Goal: Check status: Check status

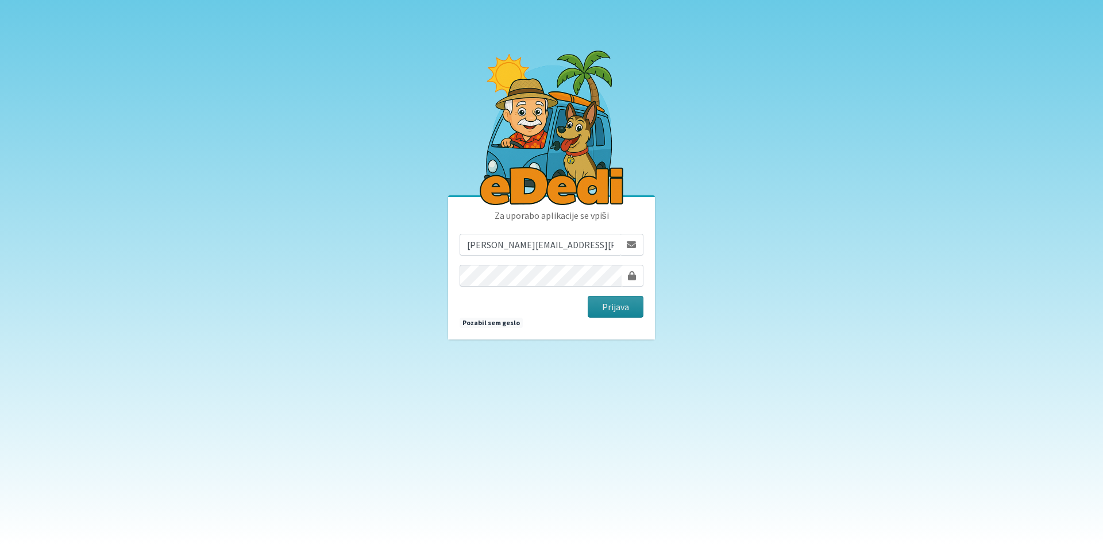
click at [599, 298] on button "Prijava" at bounding box center [616, 307] width 56 height 22
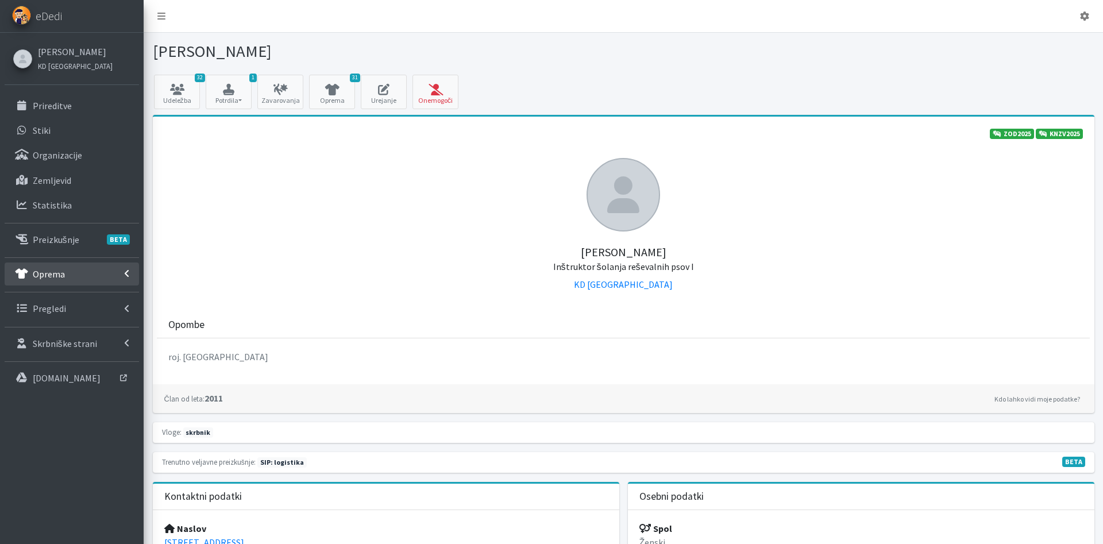
click at [78, 280] on link "Oprema" at bounding box center [72, 274] width 134 height 23
click at [71, 324] on p "Izposojeni artikli" at bounding box center [67, 323] width 68 height 11
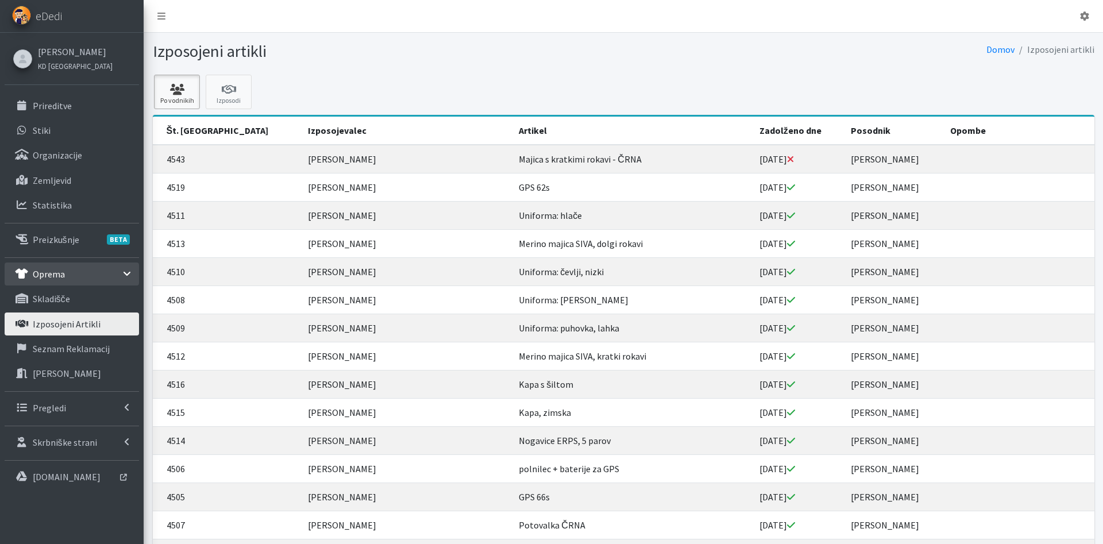
click at [172, 94] on icon at bounding box center [176, 89] width 39 height 11
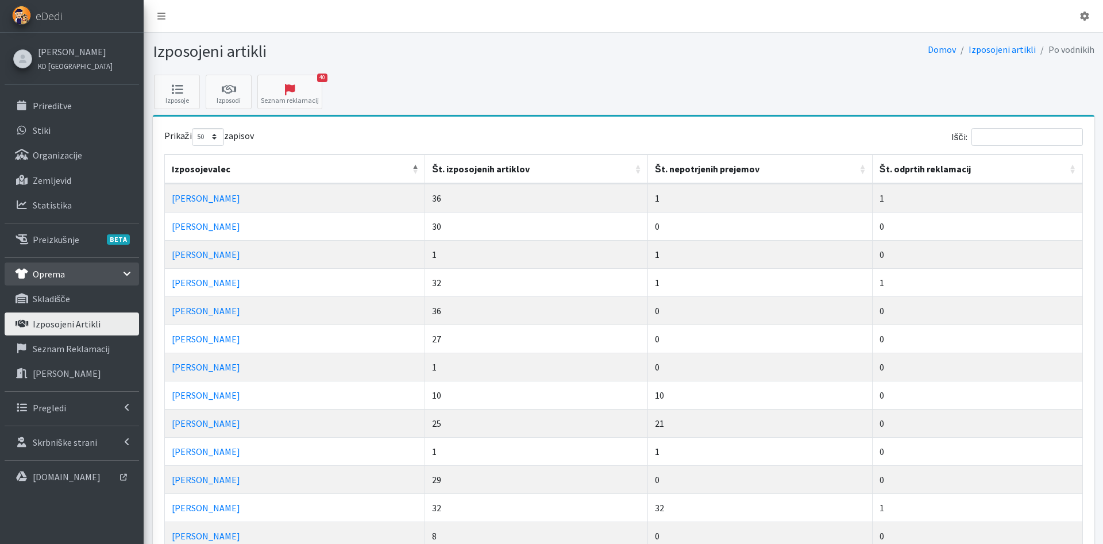
select select "50"
click at [996, 139] on input "Išči:" at bounding box center [1027, 137] width 111 height 18
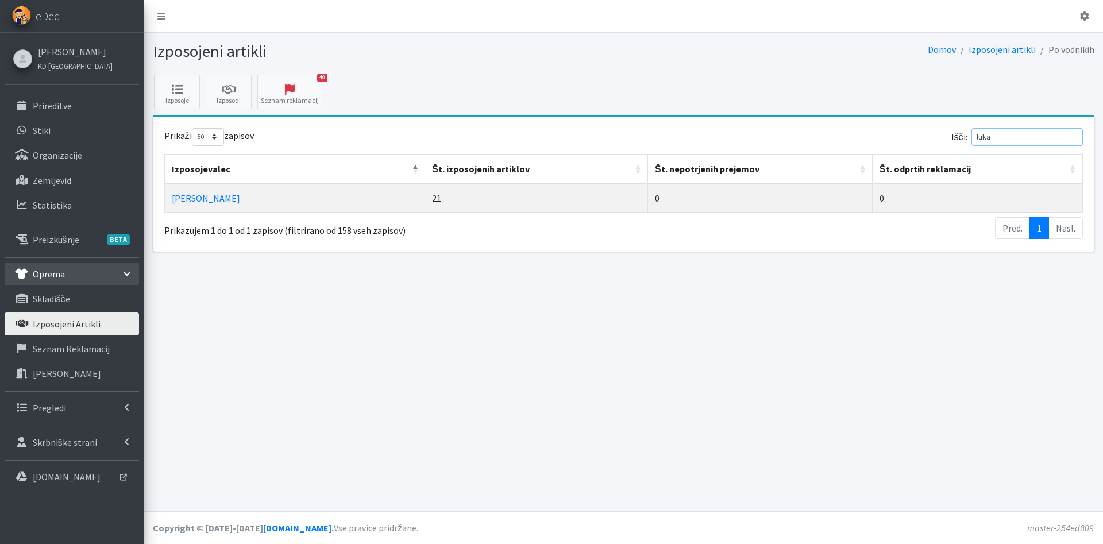
type input "luka"
click at [209, 190] on td "Luka Ušeničnik" at bounding box center [295, 198] width 261 height 28
click at [209, 192] on link "[PERSON_NAME]" at bounding box center [206, 197] width 68 height 11
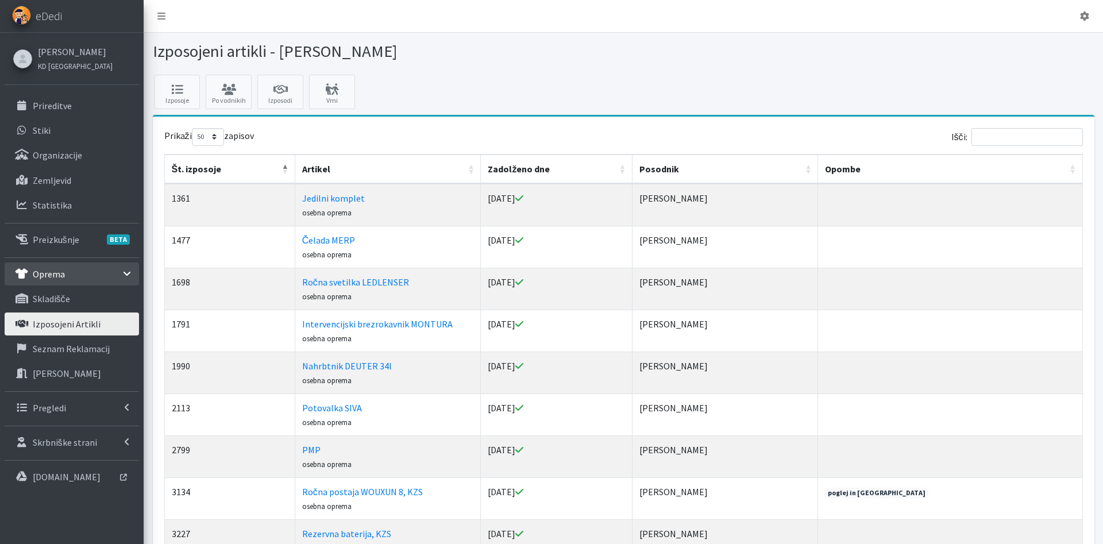
select select "50"
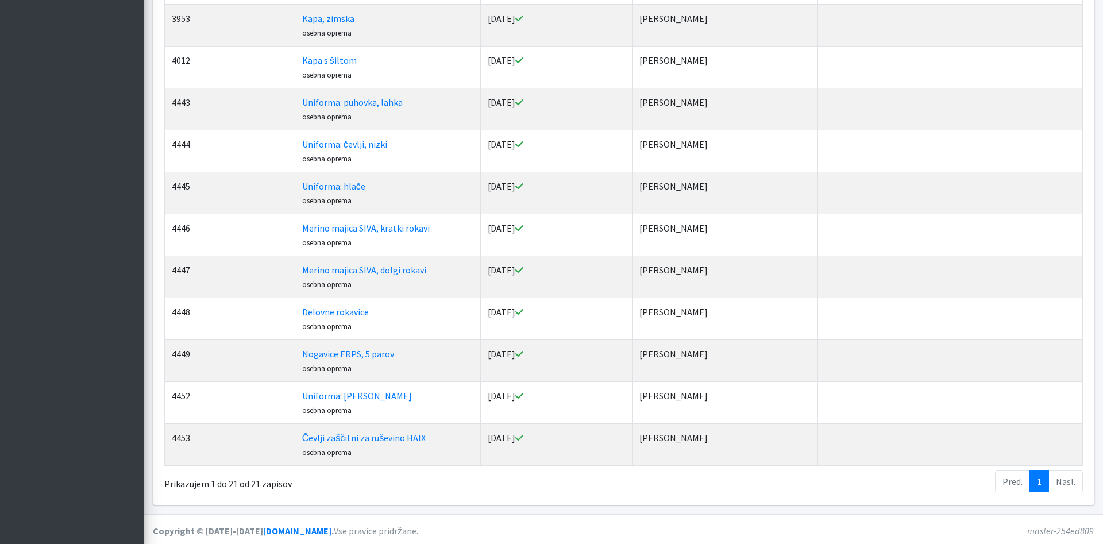
scroll to position [602, 0]
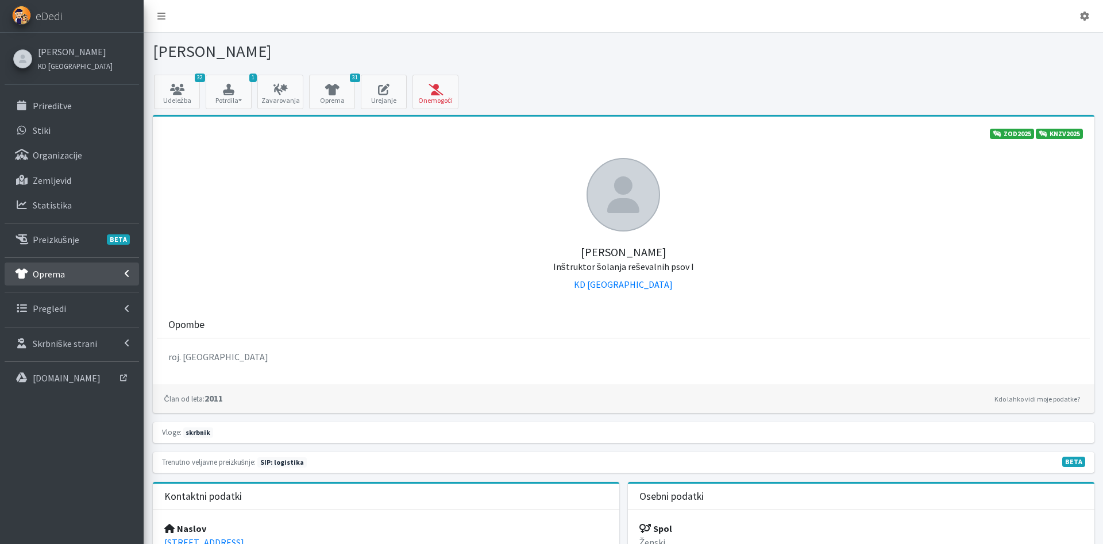
click at [41, 284] on link "Oprema" at bounding box center [72, 274] width 134 height 23
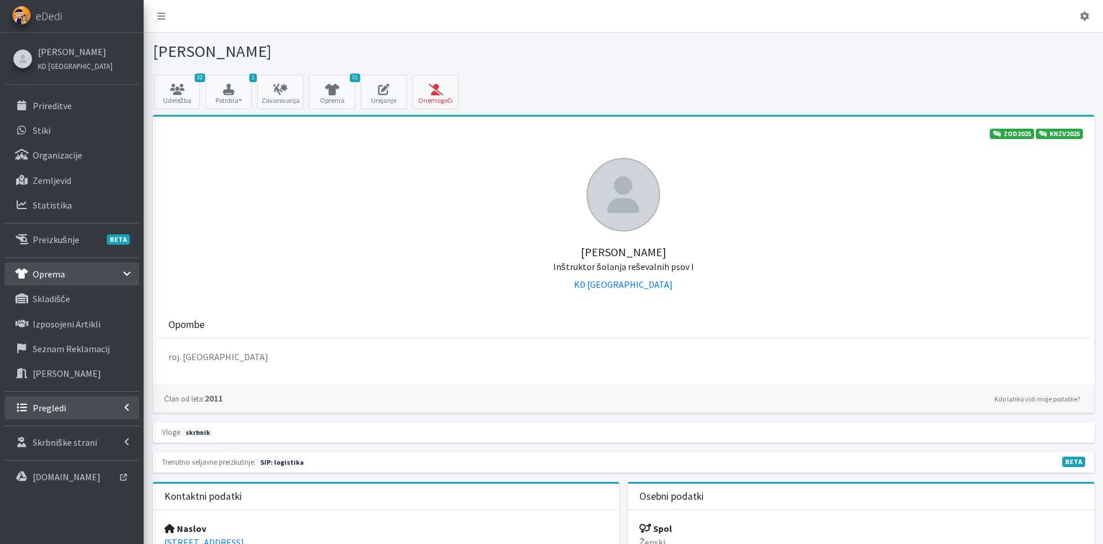
click at [93, 412] on link "Pregledi" at bounding box center [72, 407] width 134 height 23
click at [93, 434] on link "Vodniki" at bounding box center [72, 432] width 134 height 23
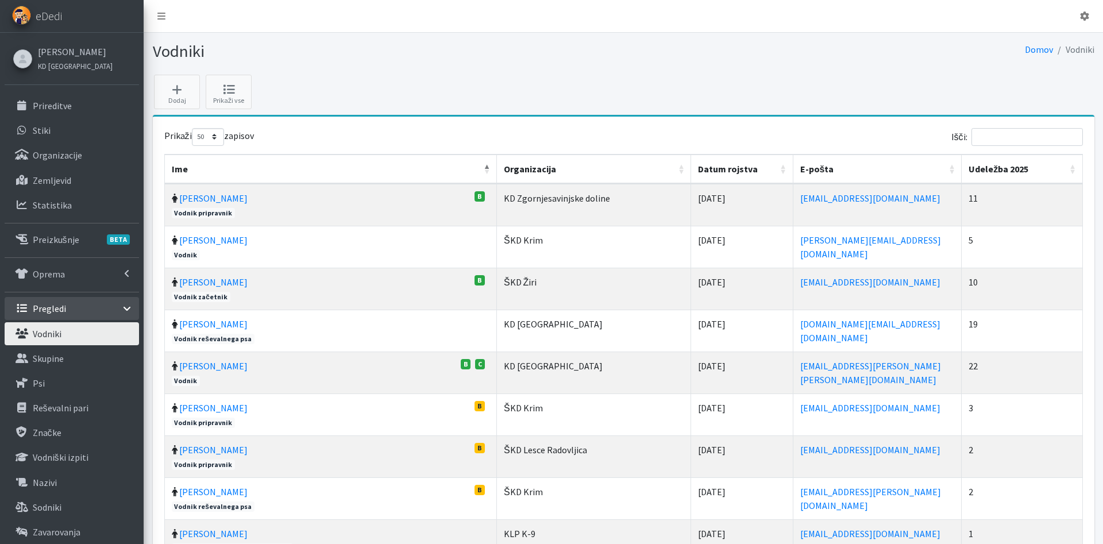
select select "50"
click at [1014, 137] on input "Išči:" at bounding box center [1027, 137] width 111 height 18
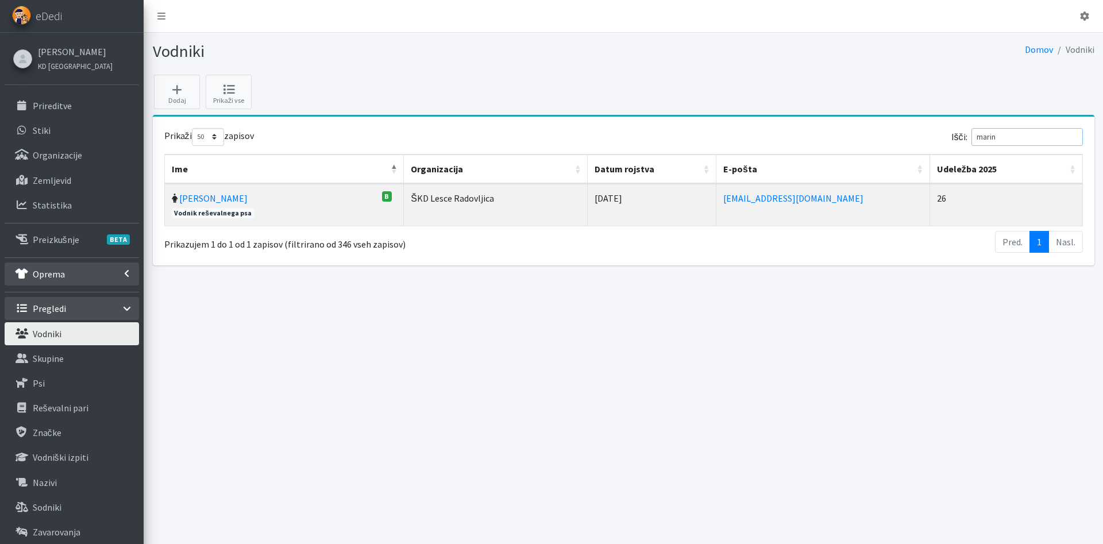
type input "marin"
click at [60, 266] on link "Oprema" at bounding box center [72, 274] width 134 height 23
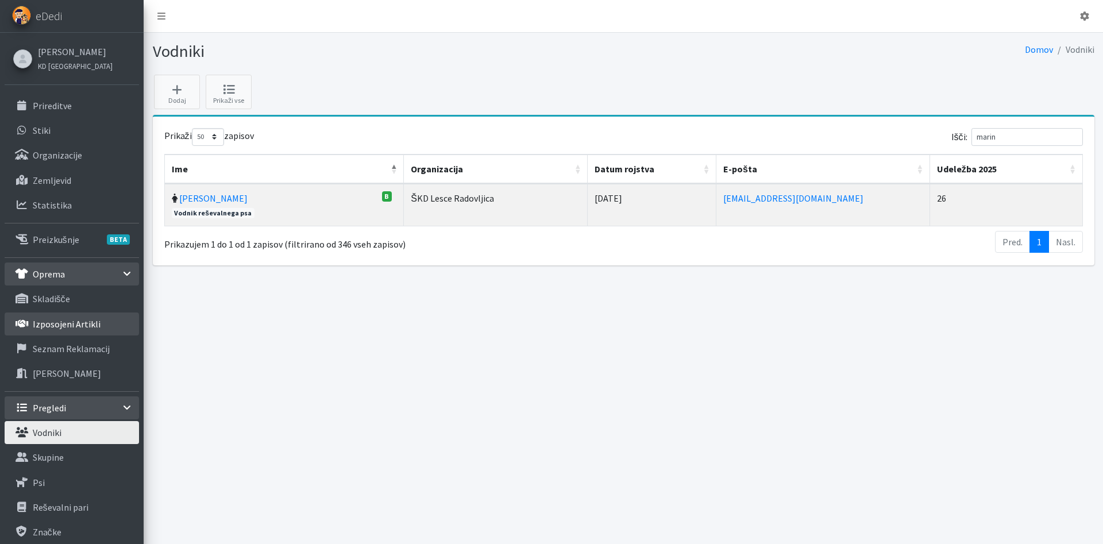
click at [83, 327] on p "Izposojeni artikli" at bounding box center [67, 323] width 68 height 11
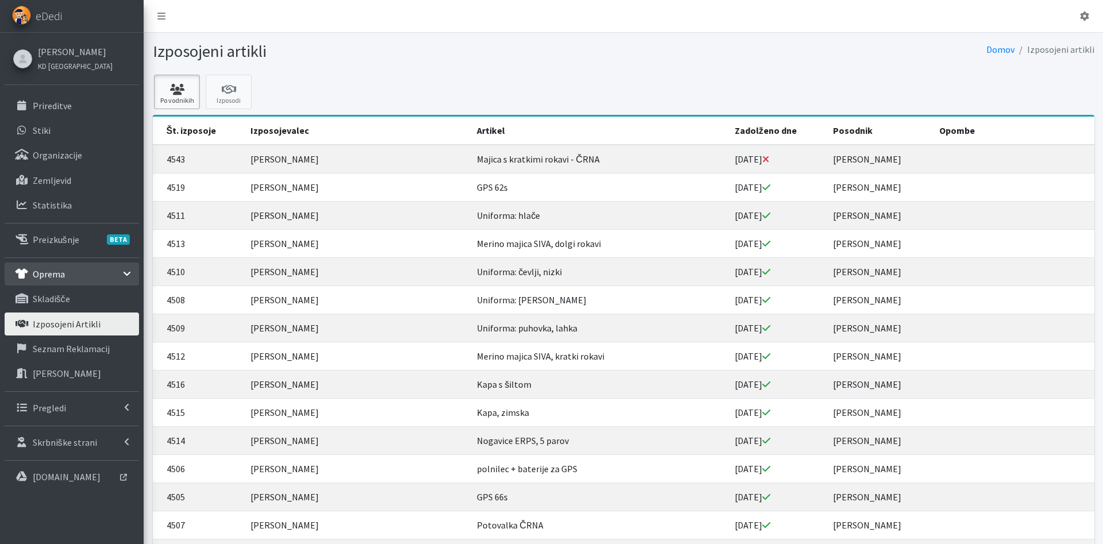
click at [183, 87] on icon at bounding box center [176, 89] width 39 height 11
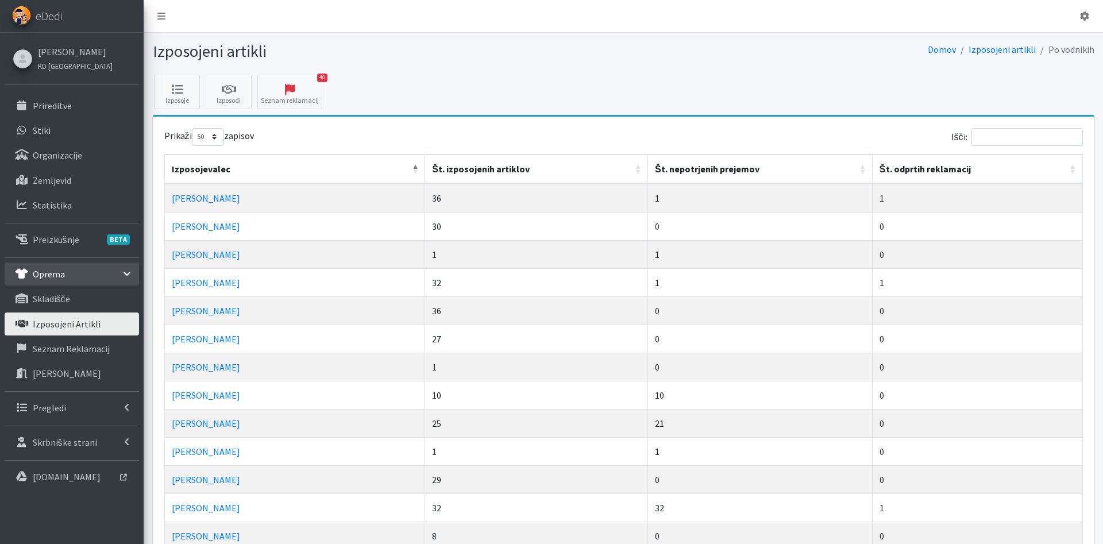
select select "50"
click at [985, 136] on input "Išči:" at bounding box center [1027, 137] width 111 height 18
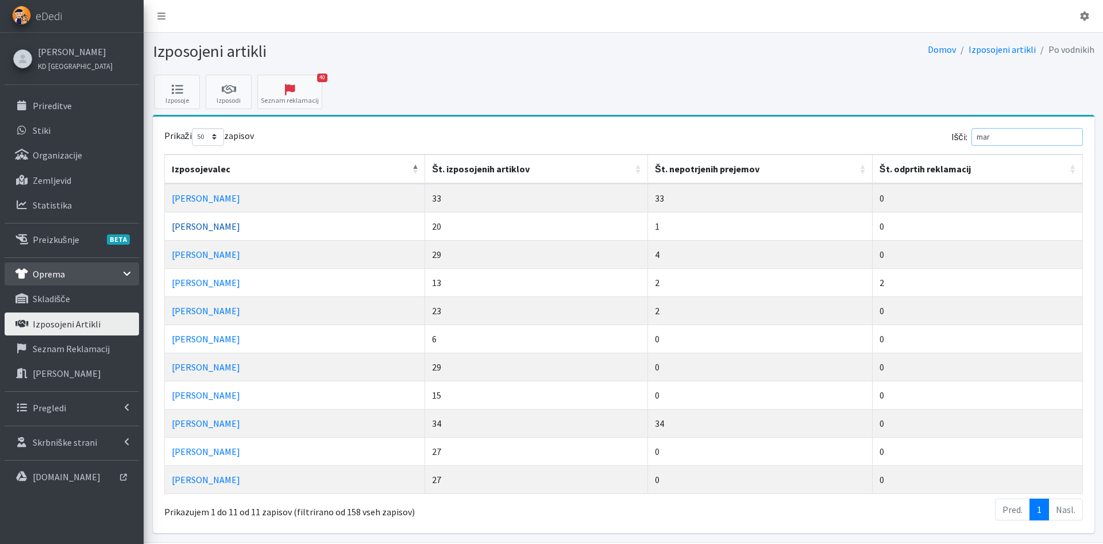
type input "mar"
click at [226, 226] on link "Marinka Valjavec" at bounding box center [206, 226] width 68 height 11
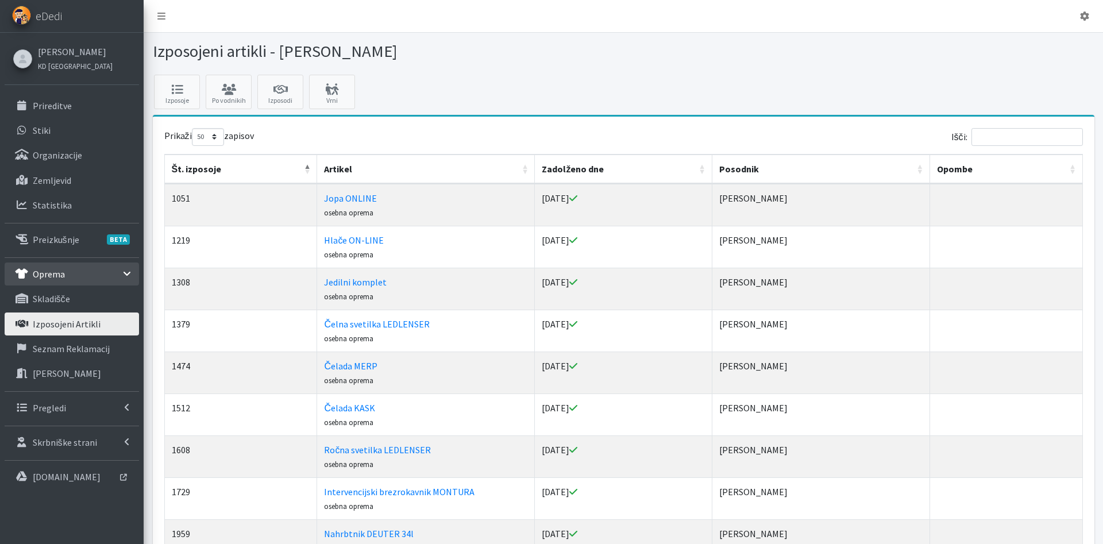
select select "50"
